Goal: Task Accomplishment & Management: Manage account settings

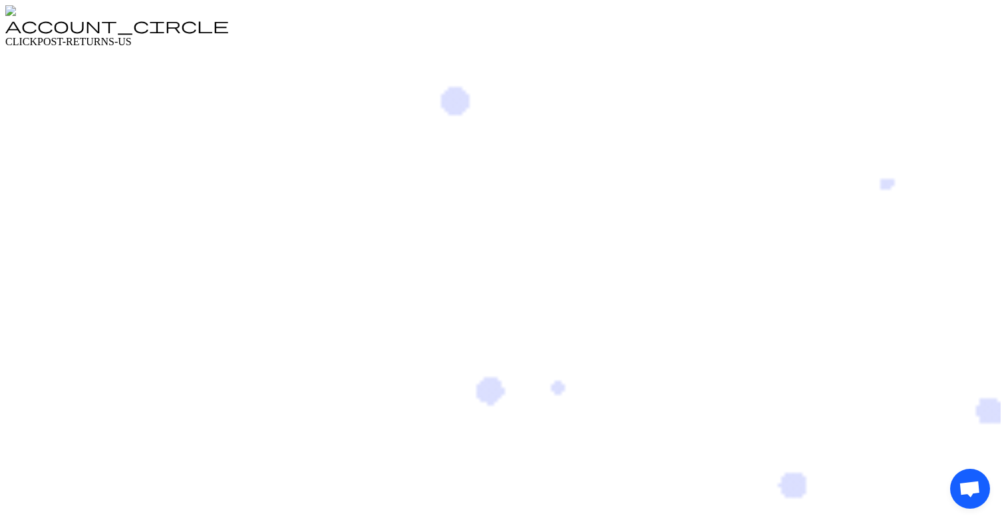
scroll to position [410, 0]
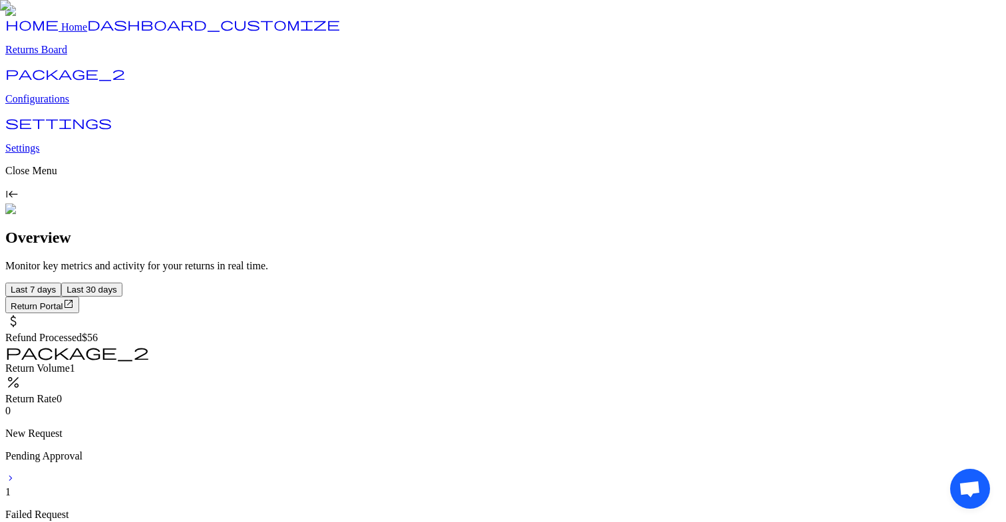
click at [79, 105] on p "Configurations" at bounding box center [503, 99] width 996 height 12
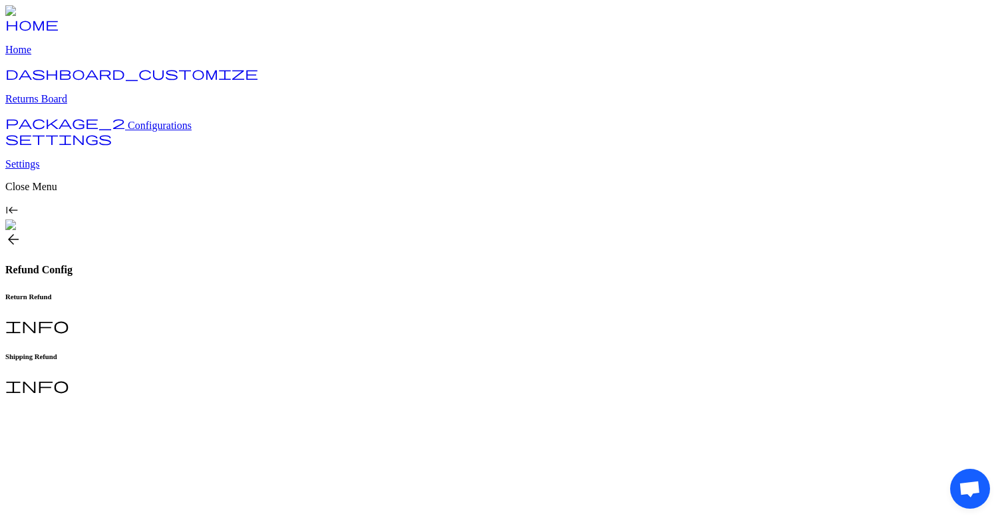
click at [21, 232] on span "arrow_back" at bounding box center [13, 240] width 16 height 16
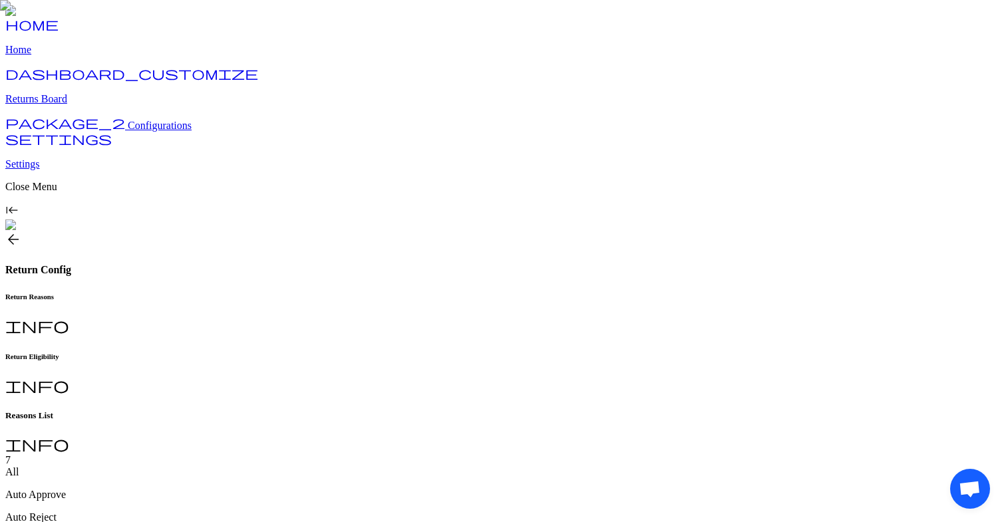
click at [359, 353] on h6 "Return Eligibility" at bounding box center [503, 357] width 996 height 8
click at [100, 455] on input "**" at bounding box center [52, 461] width 94 height 13
type input "*"
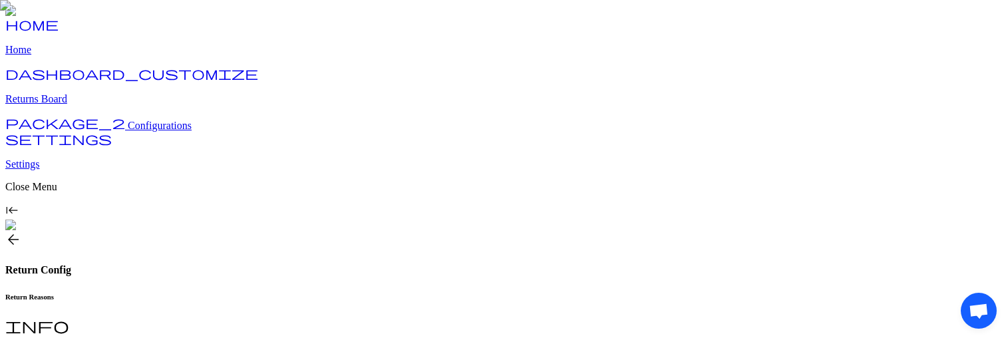
type input "*"
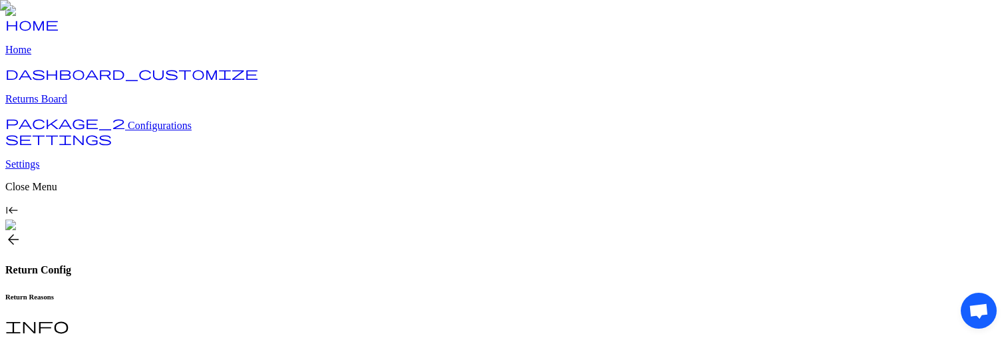
type input "*"
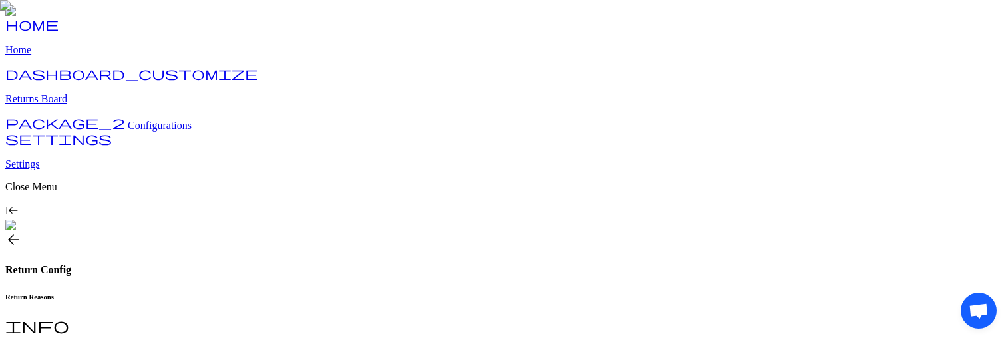
type input "*"
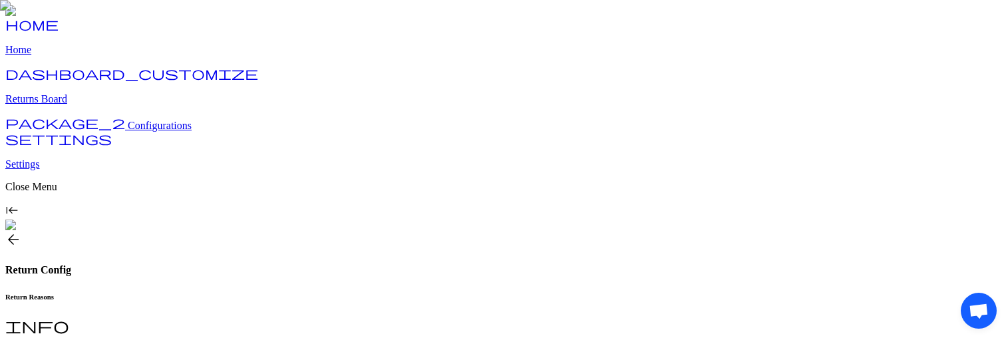
type input "*"
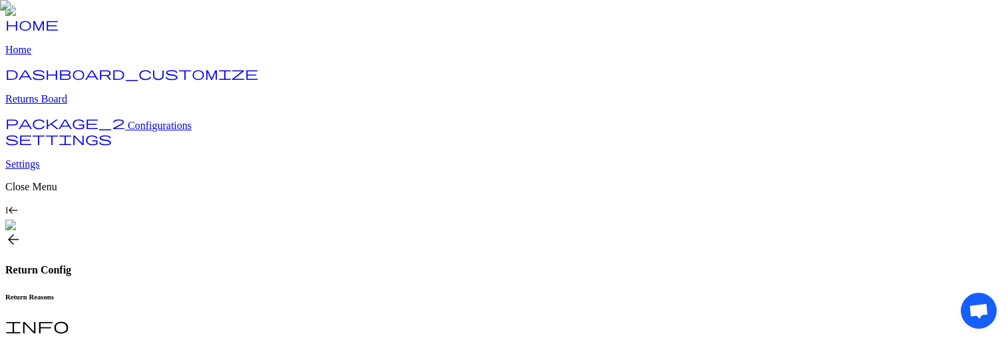
type input "*"
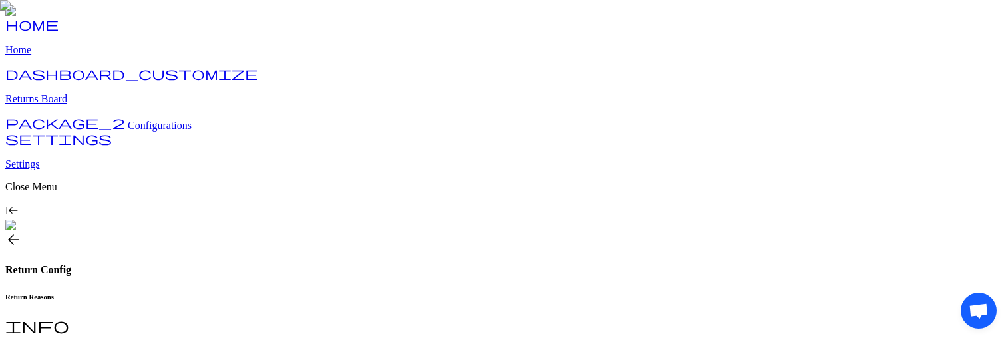
type input "*"
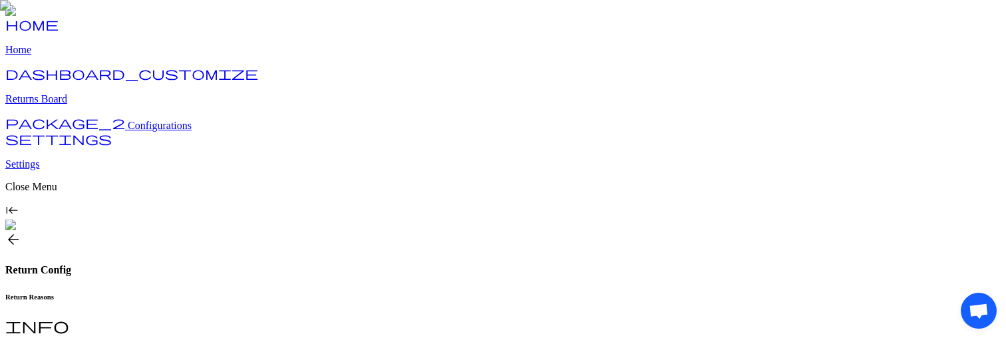
type input "*"
